Goal: Task Accomplishment & Management: Use online tool/utility

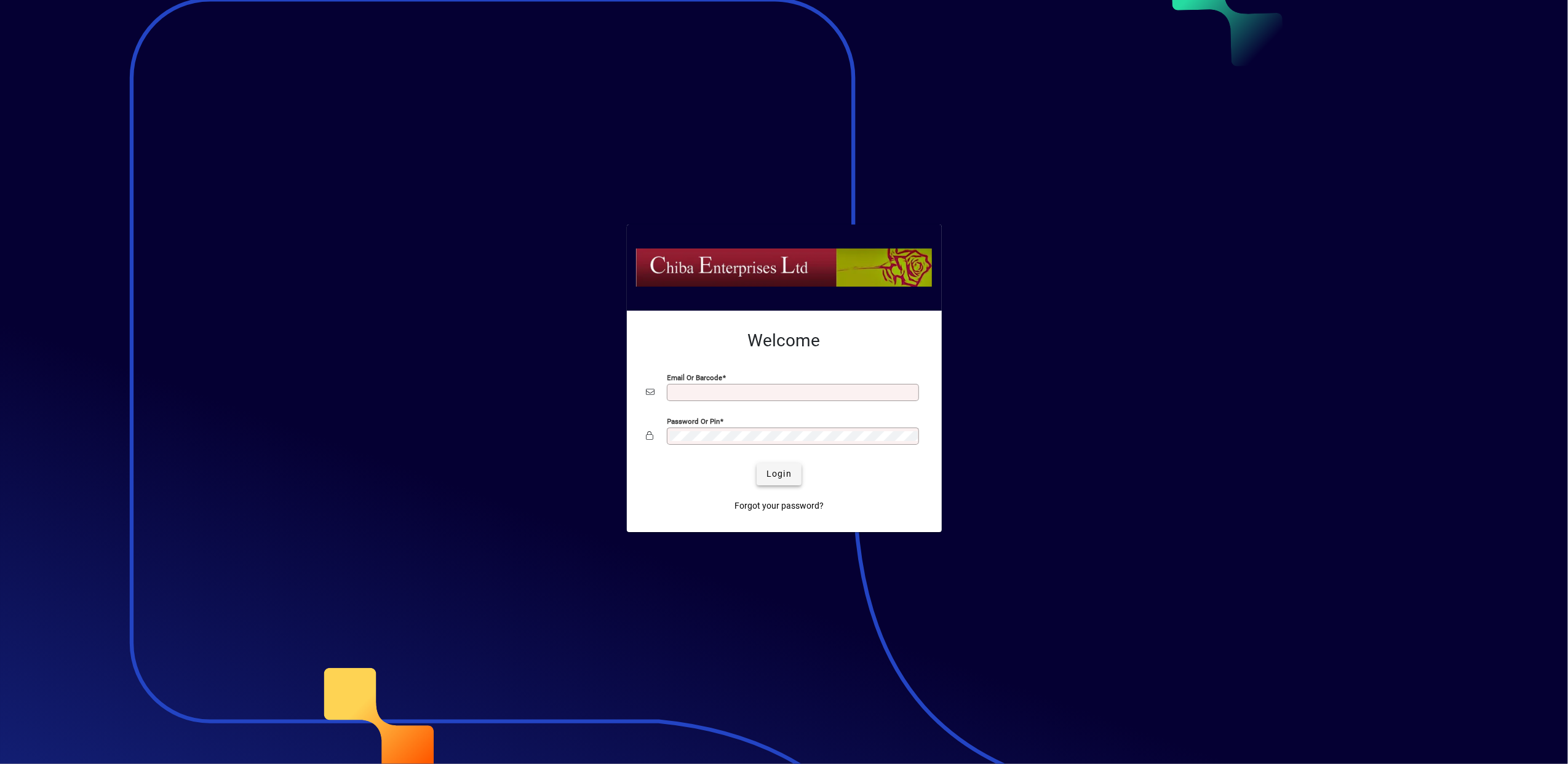
type input "**********"
click at [770, 470] on span "Login" at bounding box center [779, 475] width 25 height 13
